Goal: Task Accomplishment & Management: Manage account settings

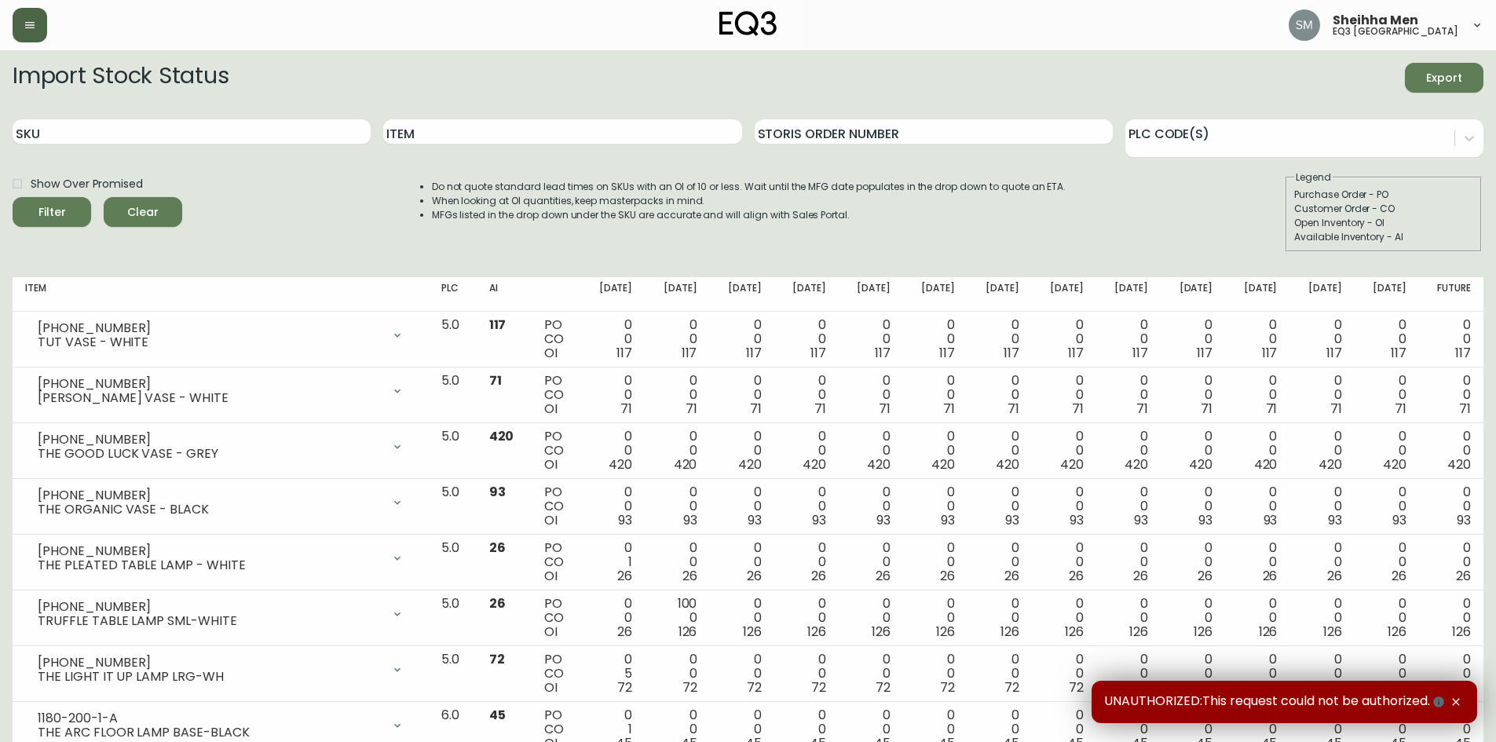
click at [35, 10] on button "button" at bounding box center [30, 25] width 35 height 35
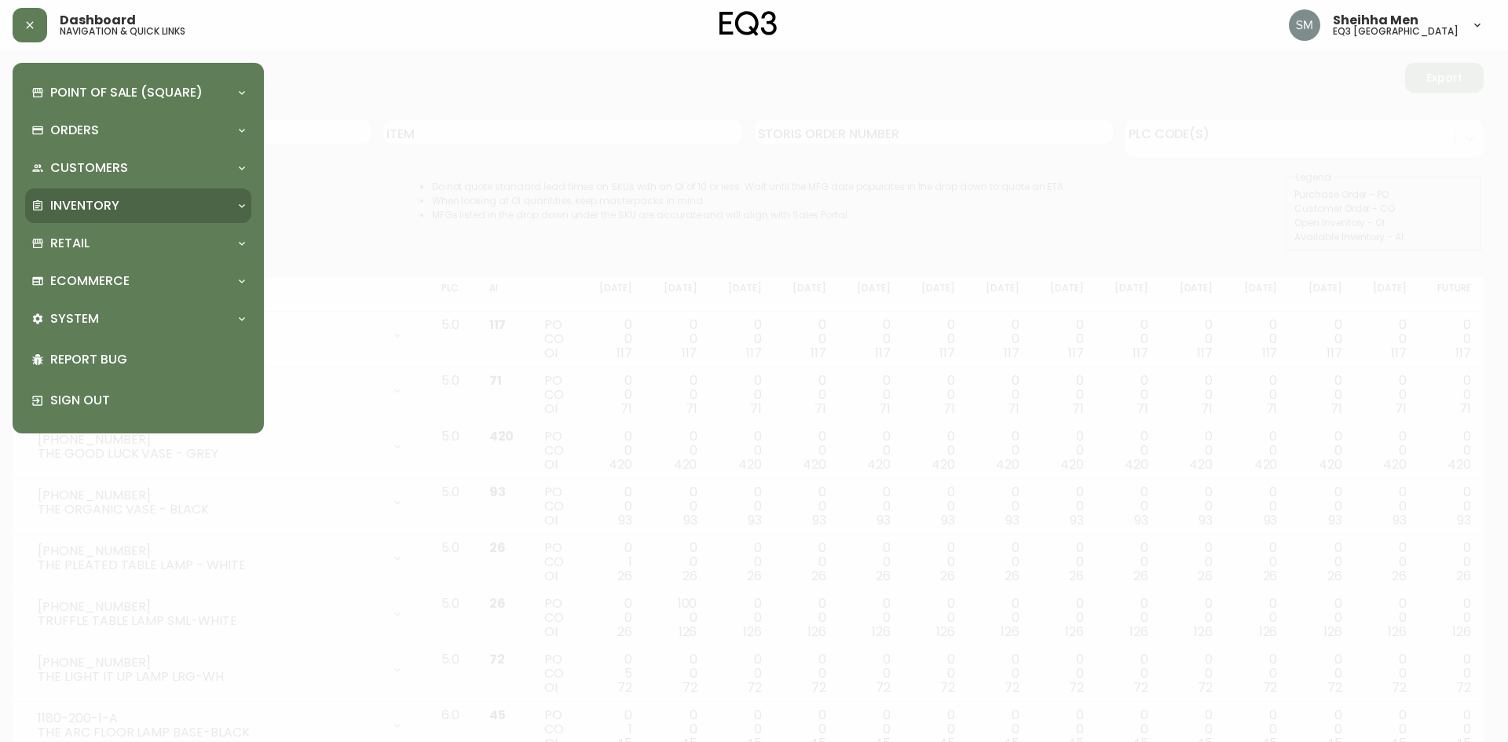
click at [170, 194] on div "Inventory" at bounding box center [138, 205] width 226 height 35
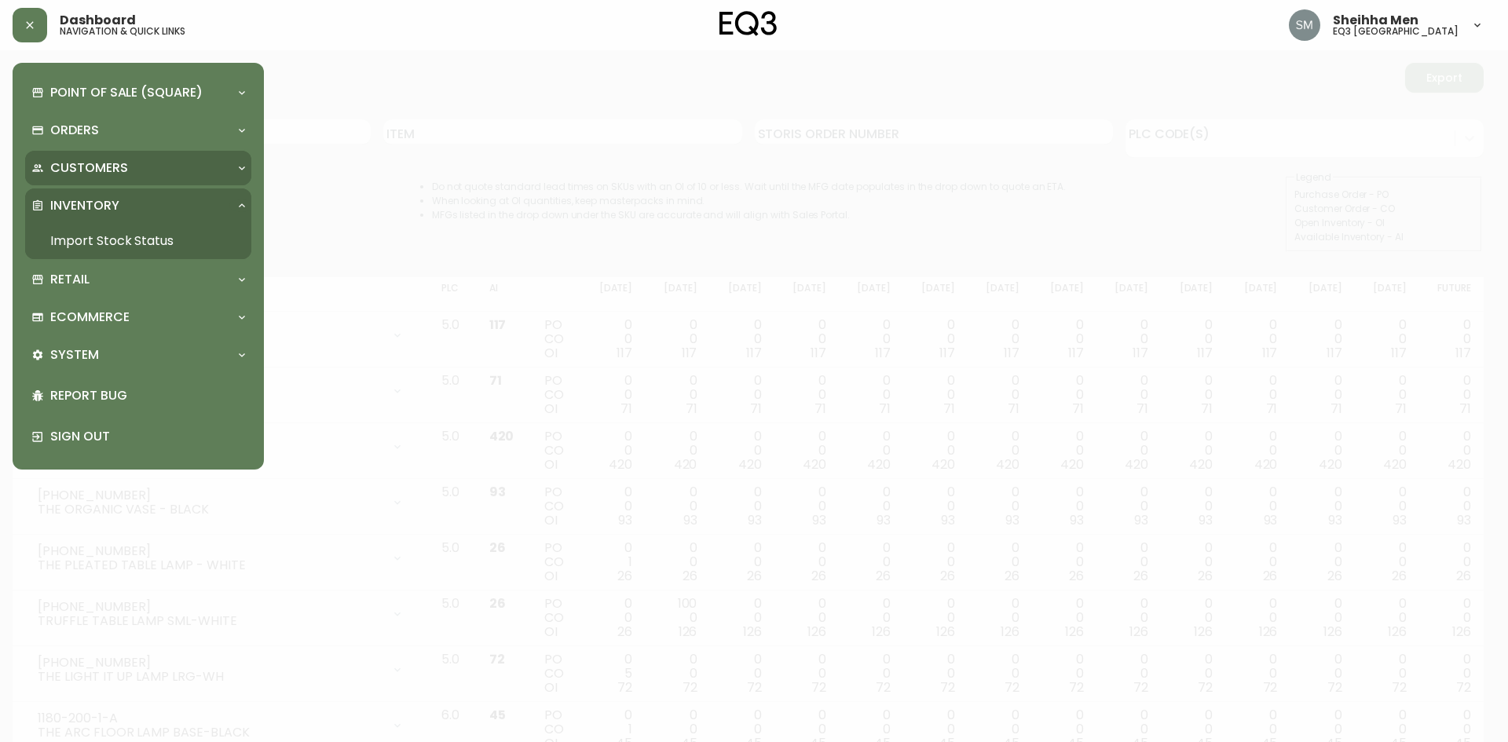
click at [199, 184] on div "Customers" at bounding box center [138, 168] width 226 height 35
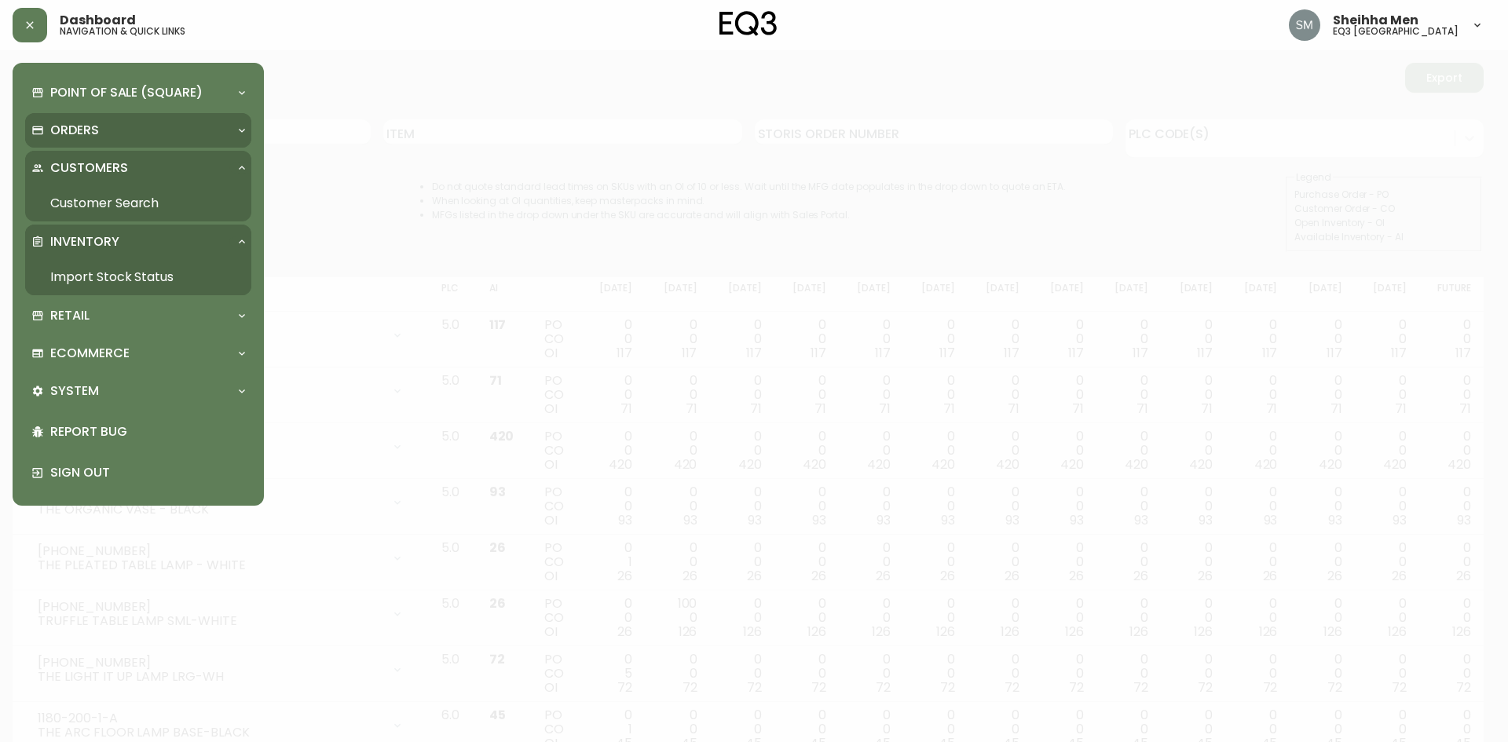
click at [187, 133] on div "Orders" at bounding box center [130, 130] width 198 height 17
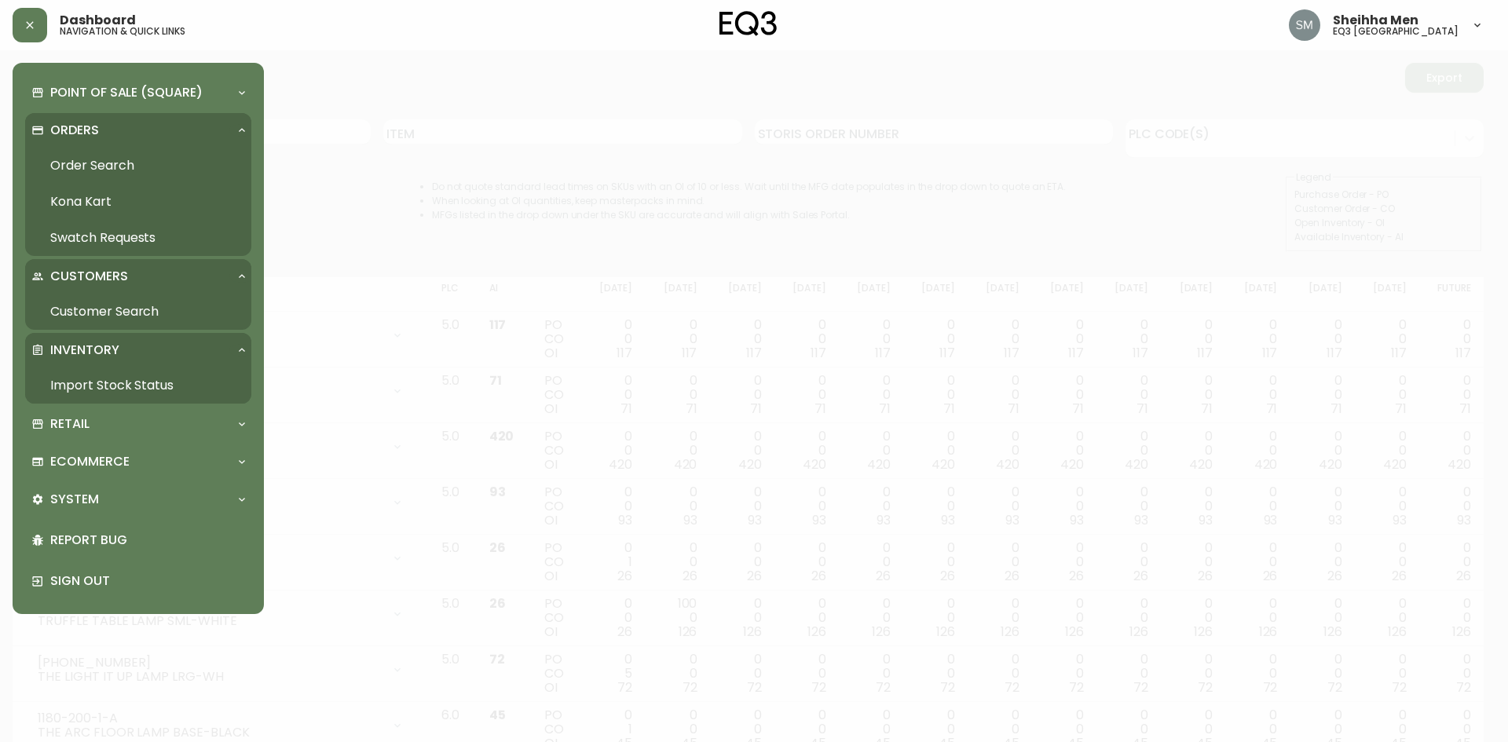
click at [158, 166] on link "Order Search" at bounding box center [138, 166] width 226 height 36
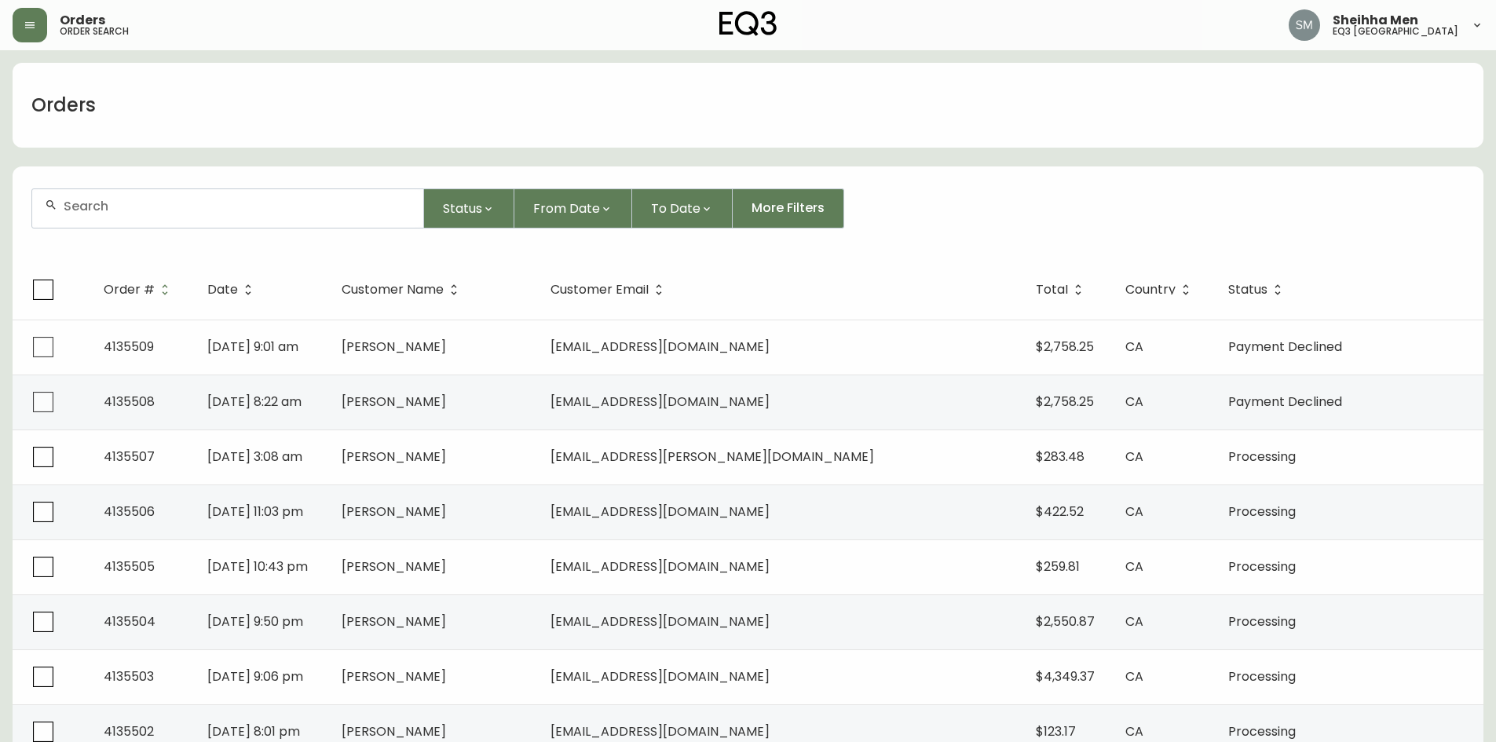
click at [251, 220] on div at bounding box center [227, 208] width 391 height 38
click at [240, 292] on li "[PERSON_NAME]" at bounding box center [227, 294] width 391 height 27
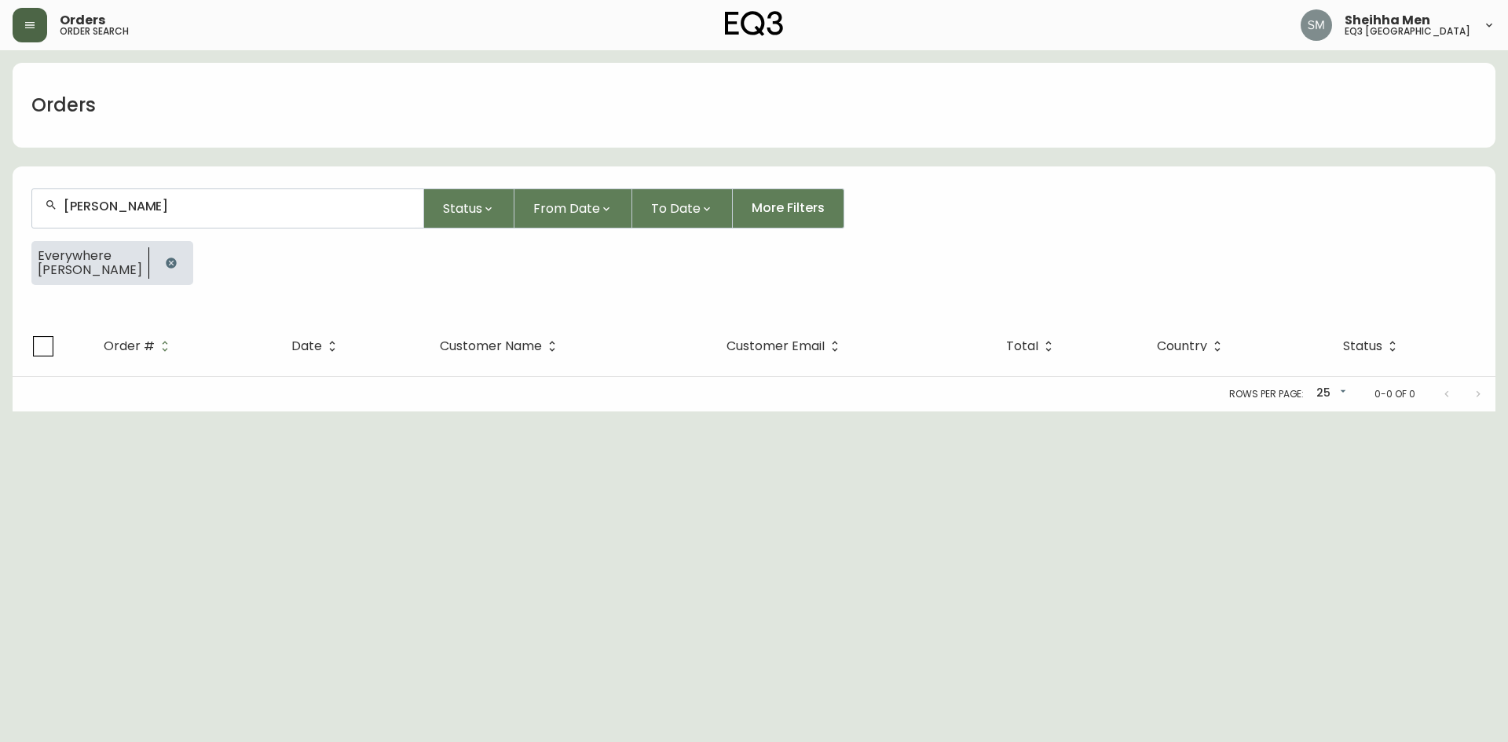
type input "[PERSON_NAME]"
click at [37, 22] on button "button" at bounding box center [30, 25] width 35 height 35
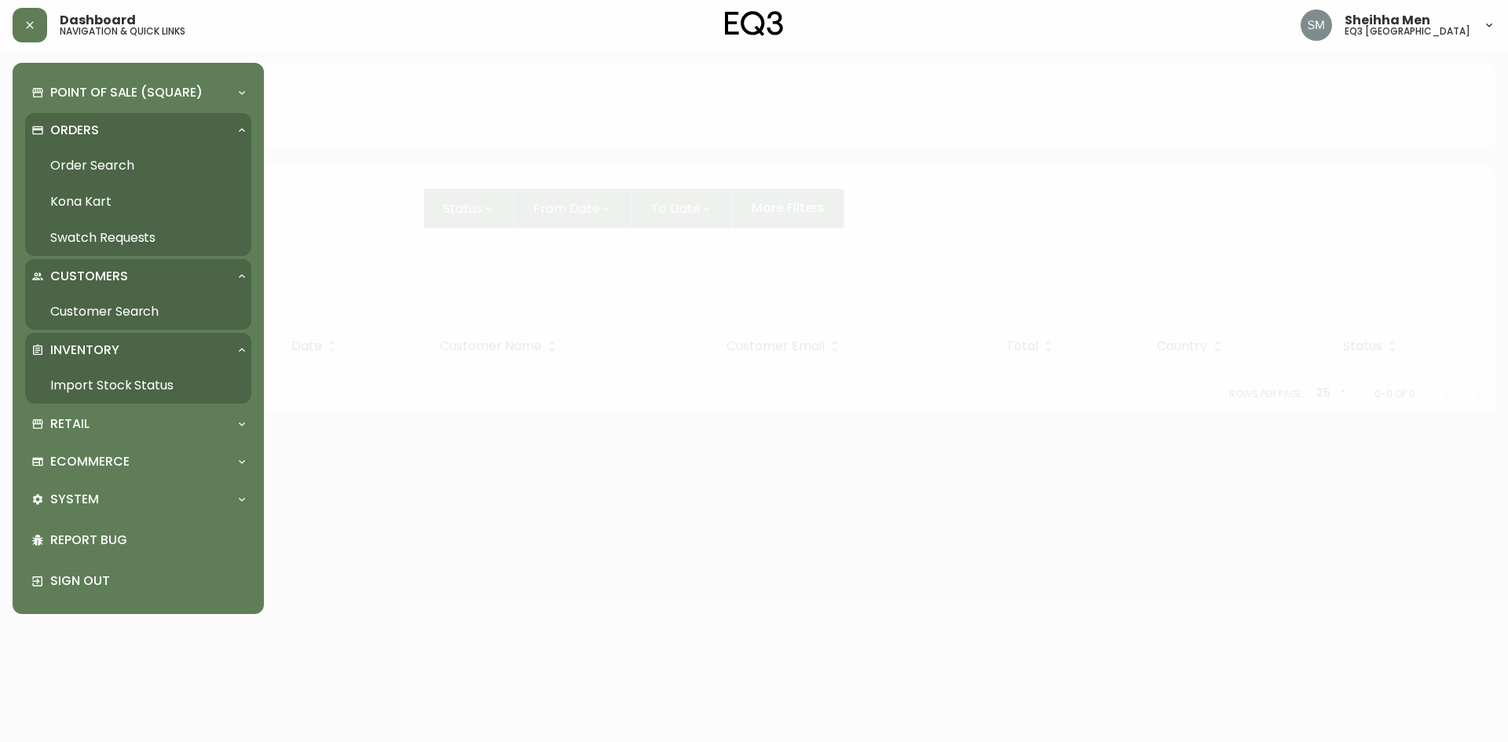
click at [113, 386] on link "Import Stock Status" at bounding box center [138, 385] width 226 height 36
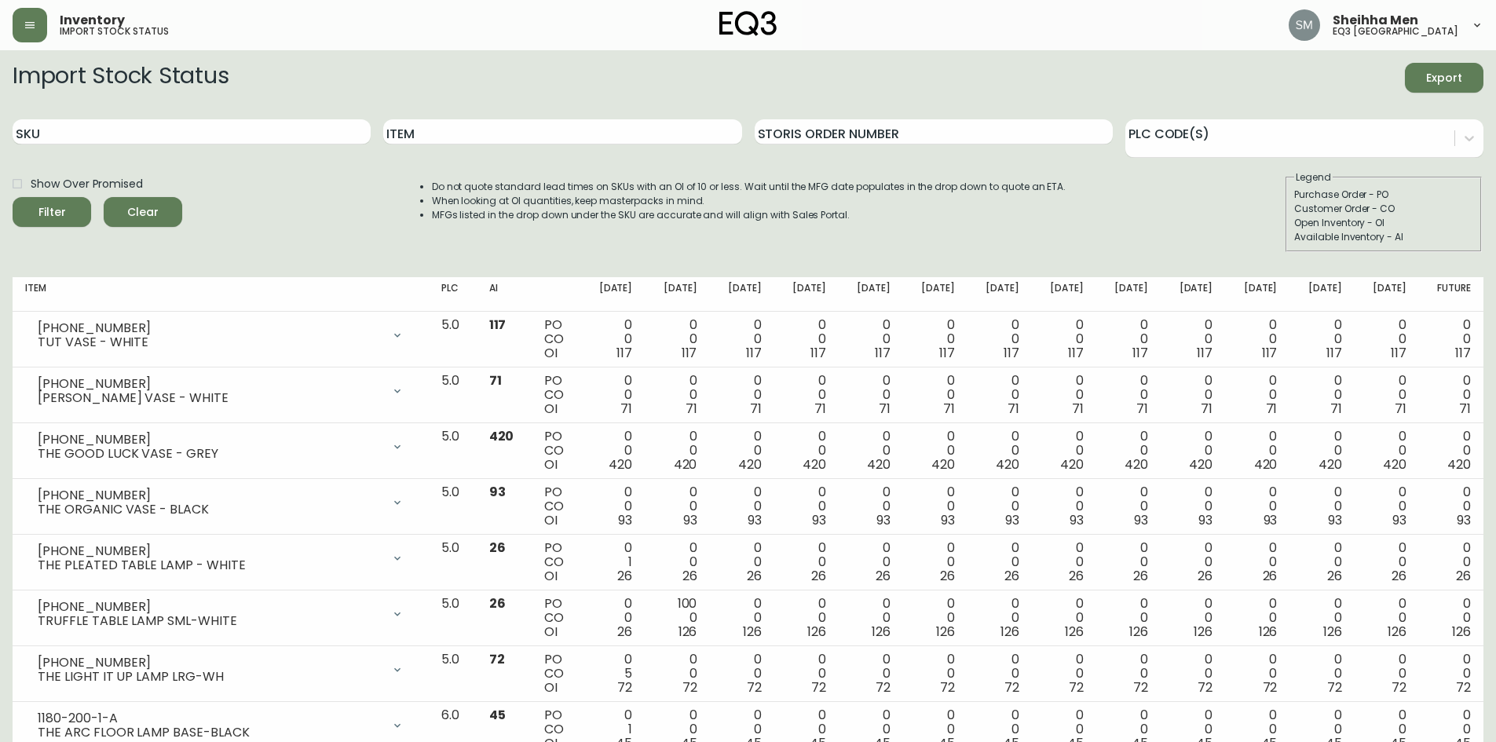
click at [2, 20] on header "Inventory import stock status Sheihha Men eq3 [GEOGRAPHIC_DATA]" at bounding box center [748, 25] width 1496 height 50
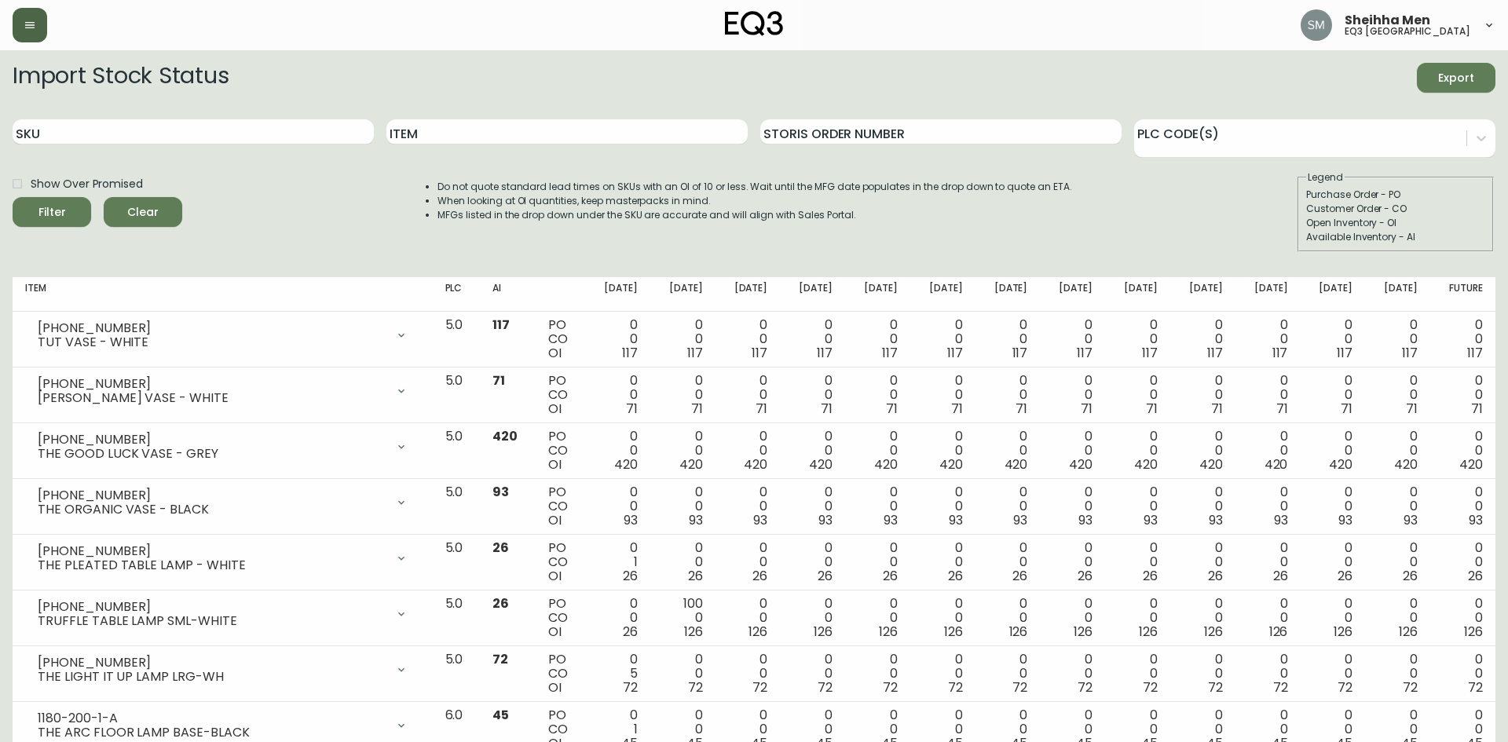
click at [38, 38] on button "button" at bounding box center [30, 25] width 35 height 35
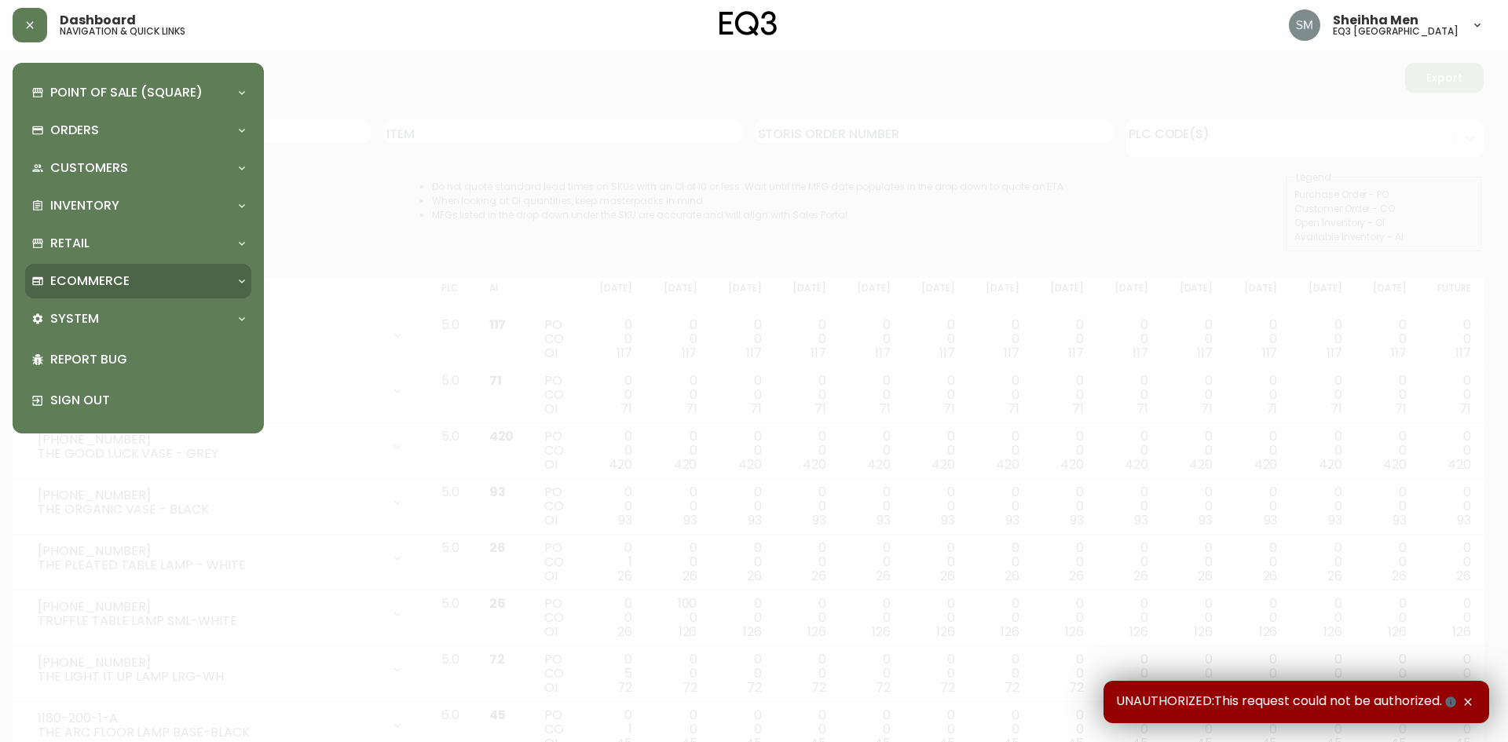
click at [207, 277] on div "Ecommerce" at bounding box center [130, 280] width 198 height 17
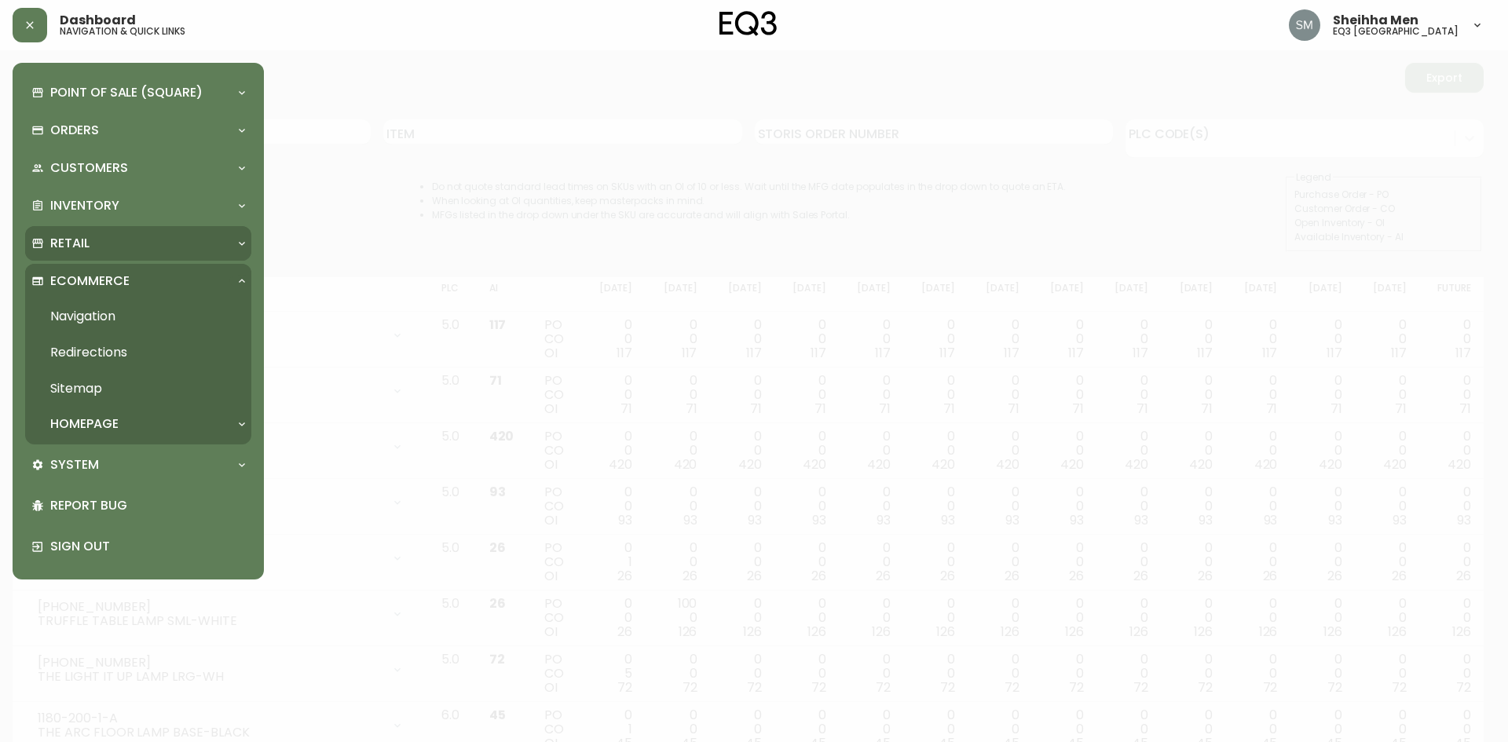
click at [192, 258] on div "Retail" at bounding box center [138, 243] width 226 height 35
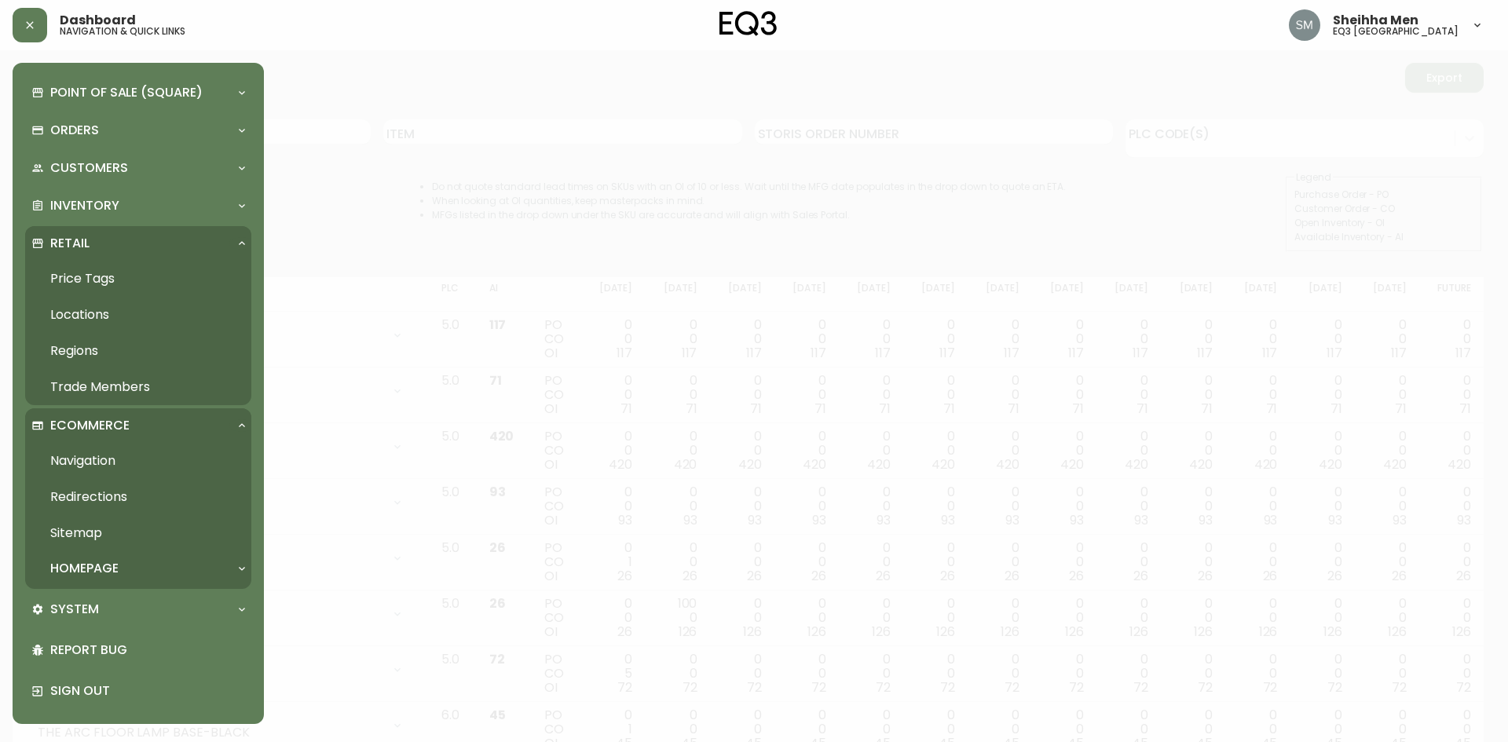
click at [178, 389] on link "Trade Members" at bounding box center [138, 387] width 226 height 36
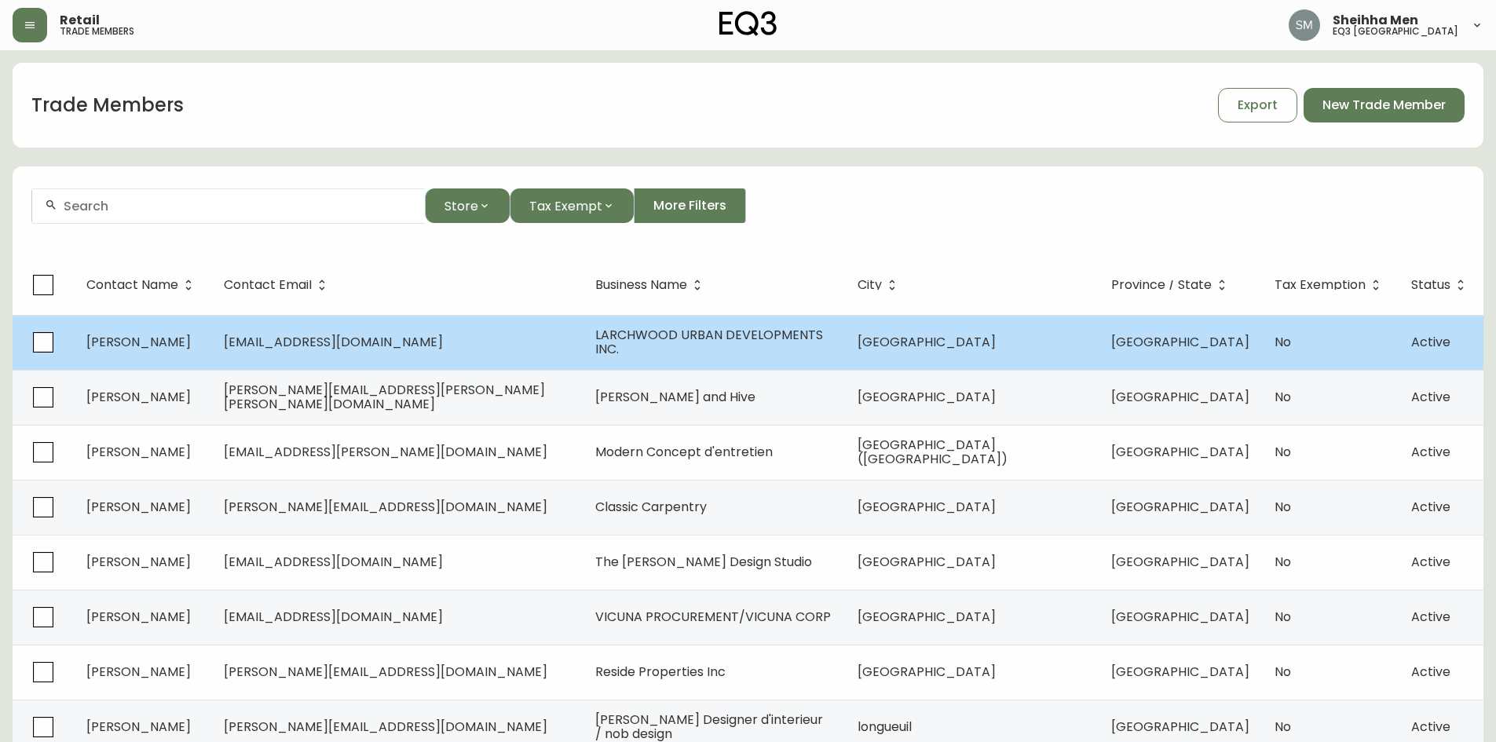
click at [651, 339] on span "LARCHWOOD URBAN DEVELOPMENTS INC." at bounding box center [709, 342] width 228 height 32
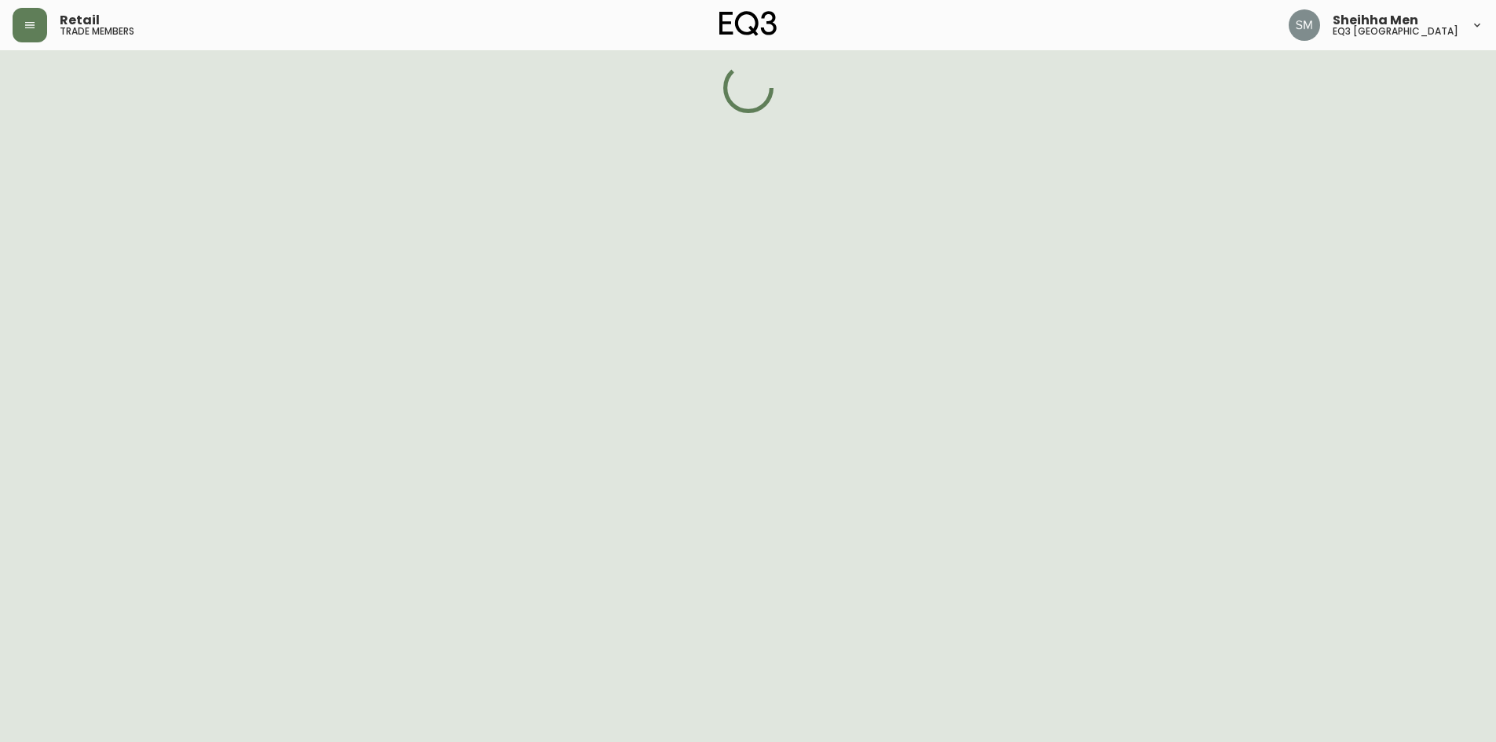
select select "ON"
select select "CA"
select select "CA_EN"
select select "Advertisement"
select select "Home Builder"
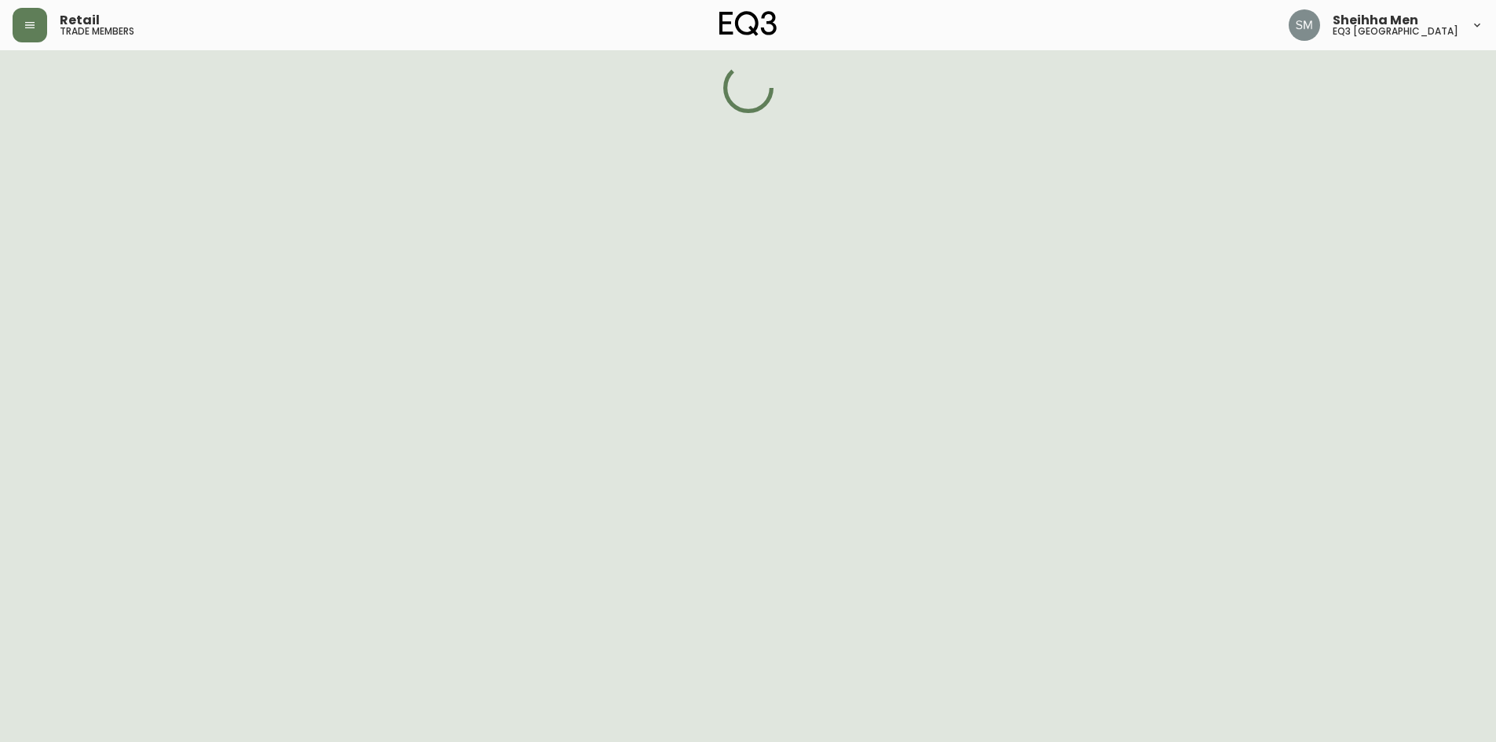
select select "false"
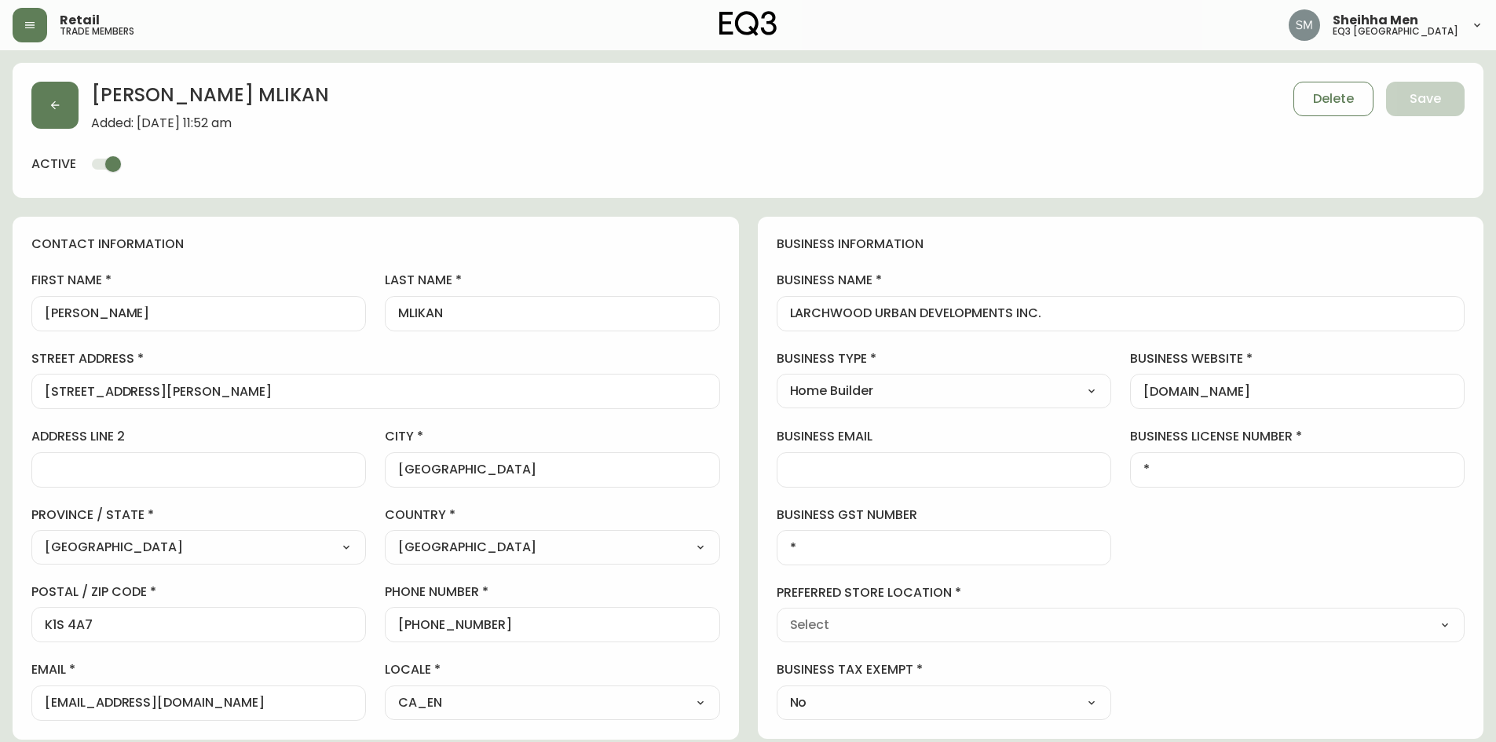
type input "EQ3 Ottawa"
select select "cjw10z96r006i6gs06enveott"
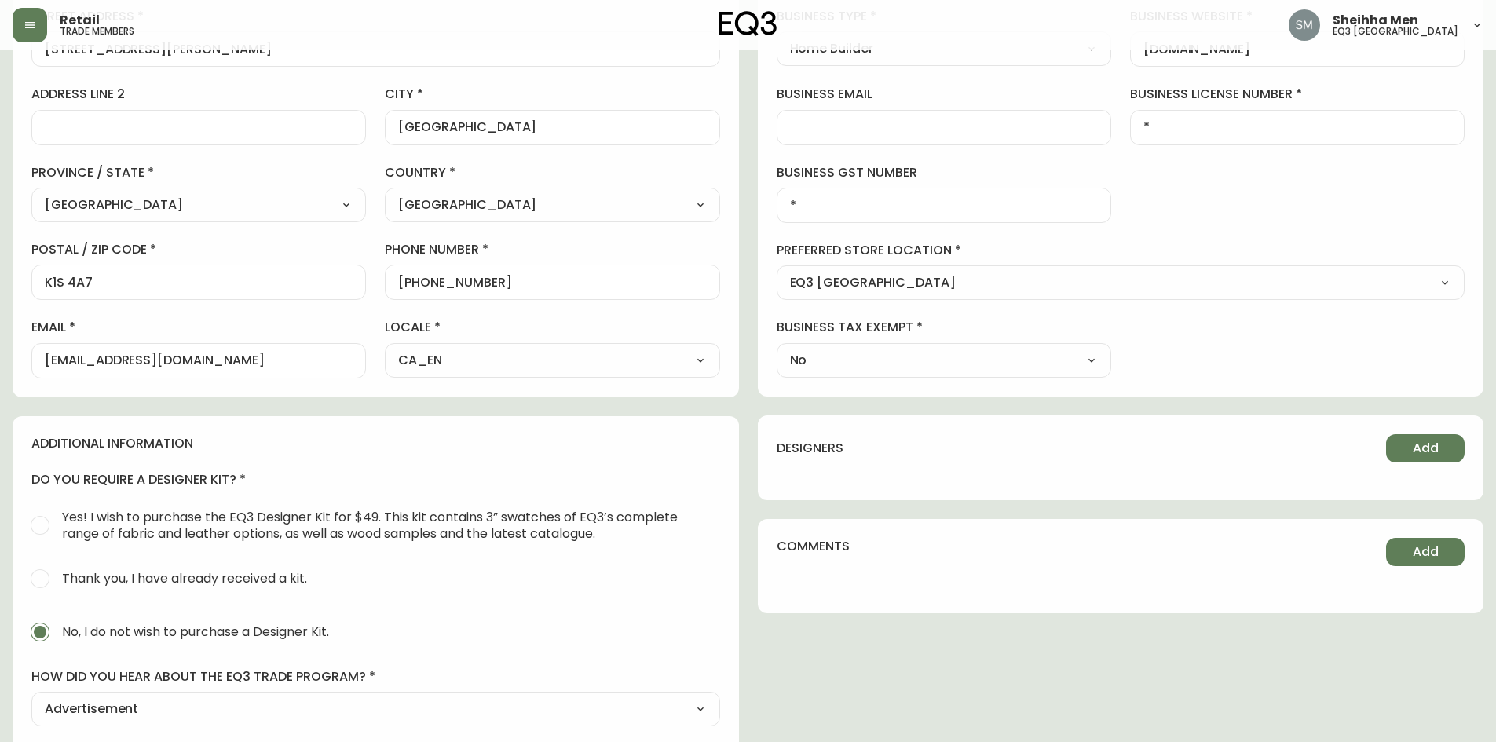
scroll to position [79, 0]
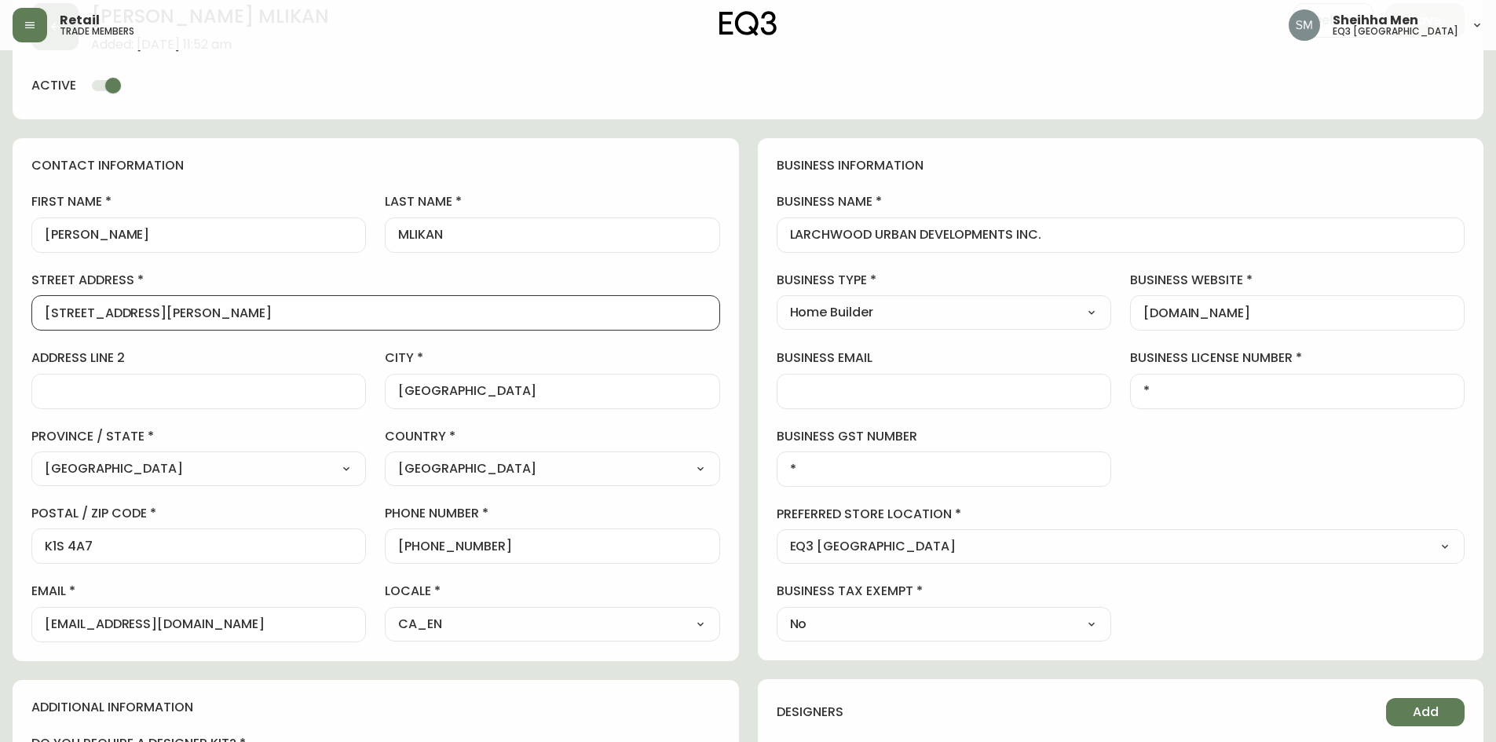
click at [428, 308] on input "28 MORRIS STREET" at bounding box center [376, 312] width 662 height 15
click at [272, 629] on input "eileenmlikan@gmail.com" at bounding box center [199, 624] width 308 height 15
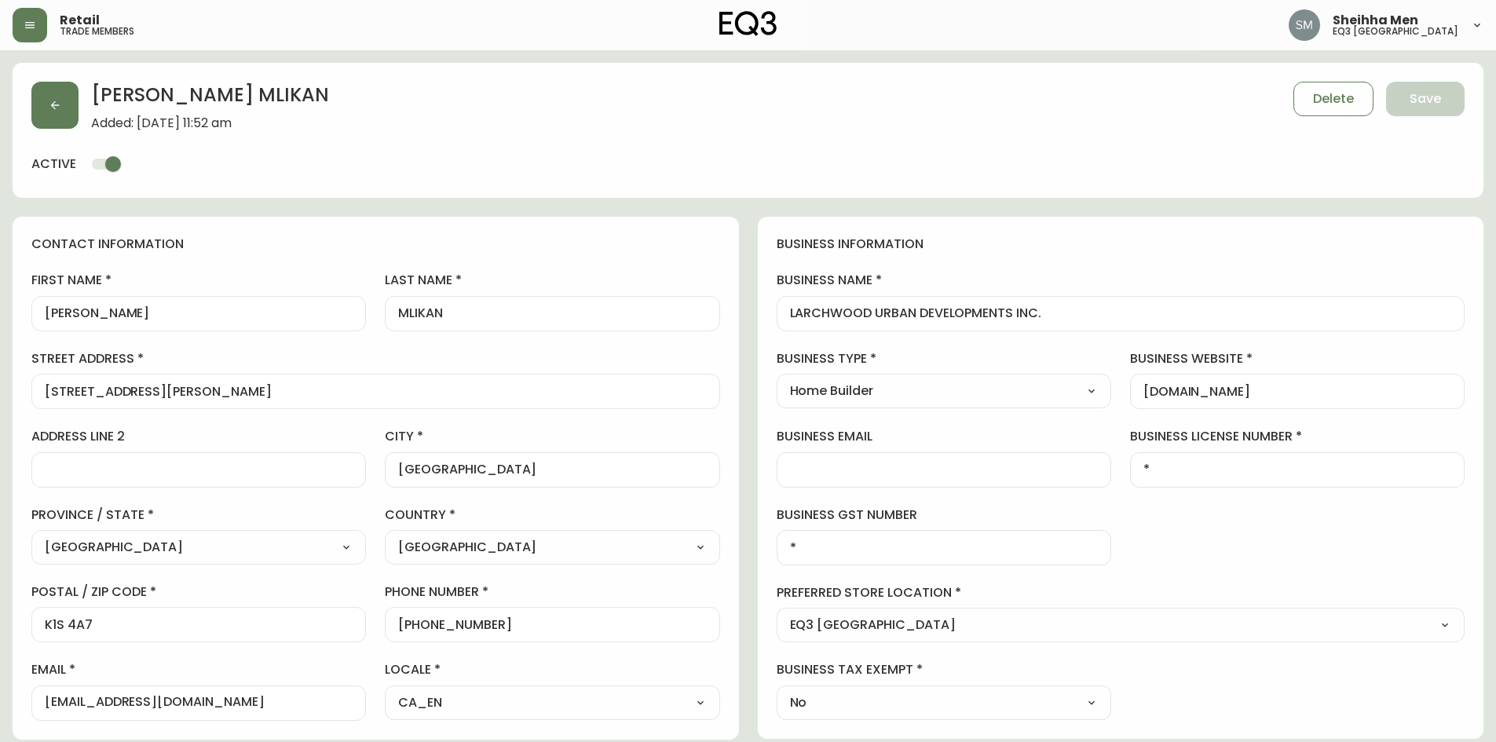
scroll to position [0, 0]
